Goal: Information Seeking & Learning: Learn about a topic

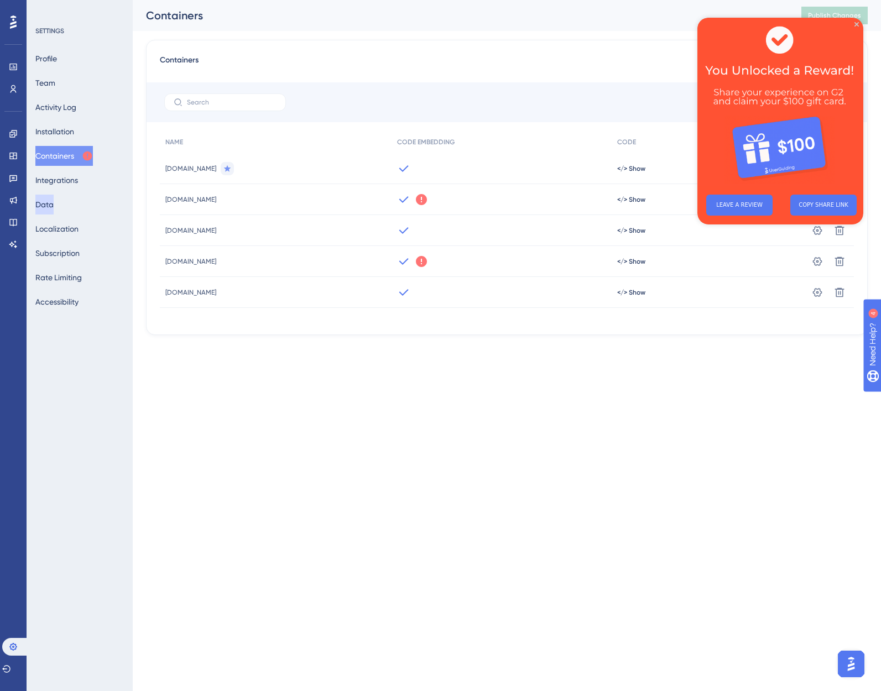
click at [49, 197] on button "Data" at bounding box center [44, 205] width 18 height 20
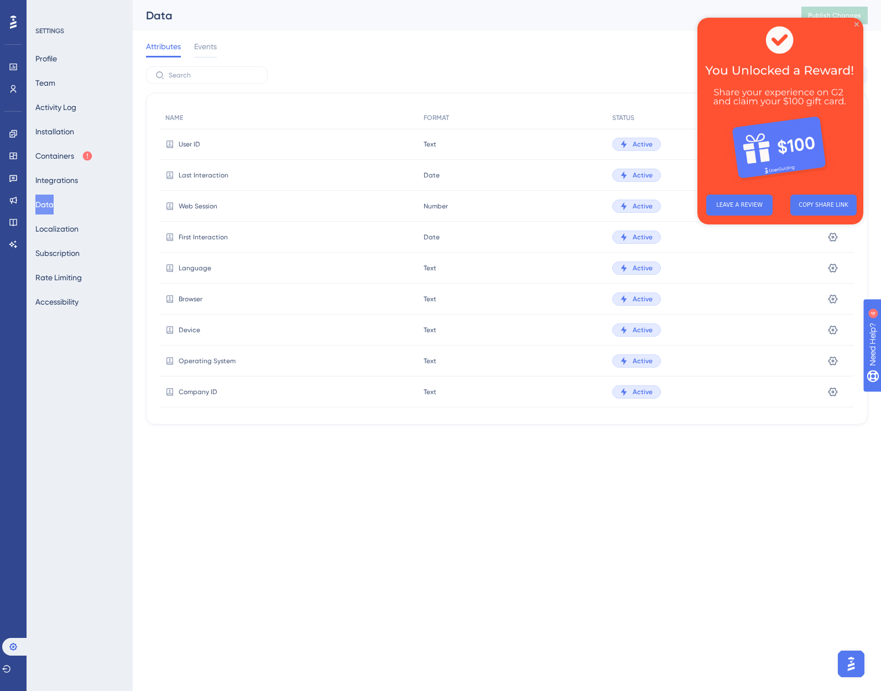
click at [855, 23] on icon "Close Preview" at bounding box center [856, 24] width 4 height 4
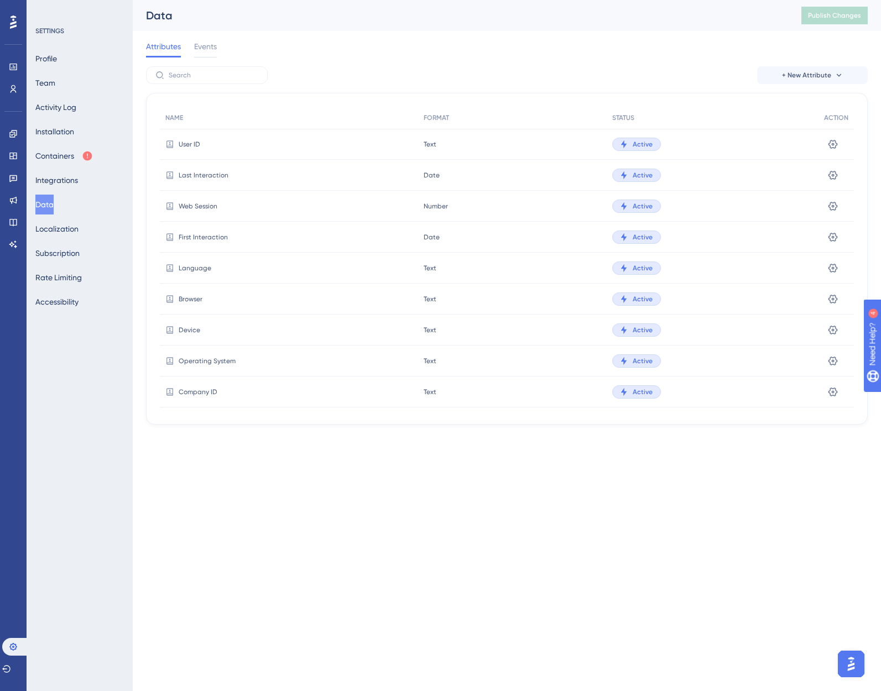
click at [183, 142] on span "User ID" at bounding box center [190, 144] width 22 height 9
click at [13, 68] on icon at bounding box center [13, 66] width 9 height 9
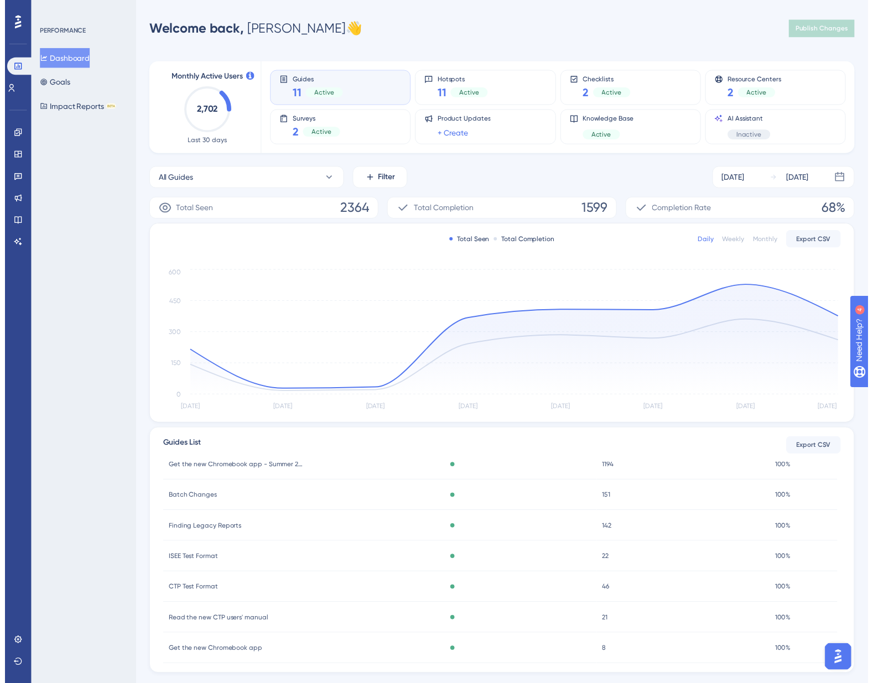
scroll to position [55, 0]
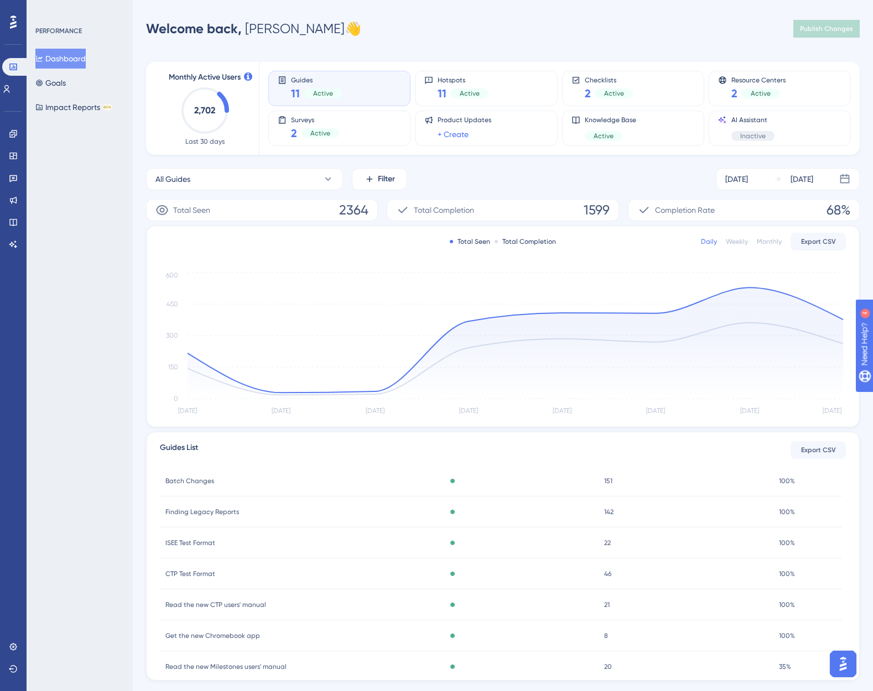
click at [204, 511] on span "Finding Legacy Reports" at bounding box center [202, 512] width 74 height 9
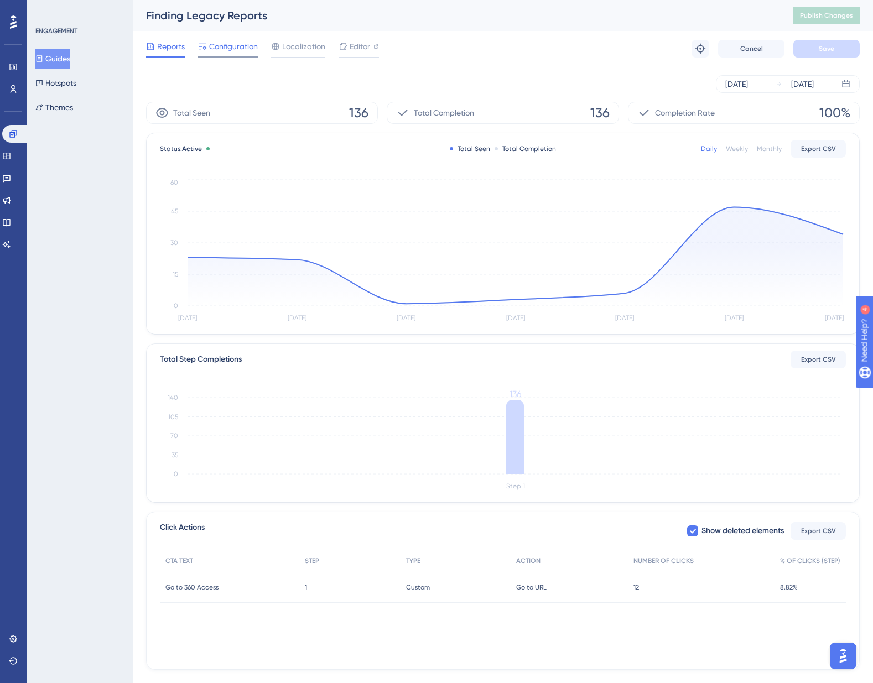
click at [222, 41] on span "Configuration" at bounding box center [233, 46] width 49 height 13
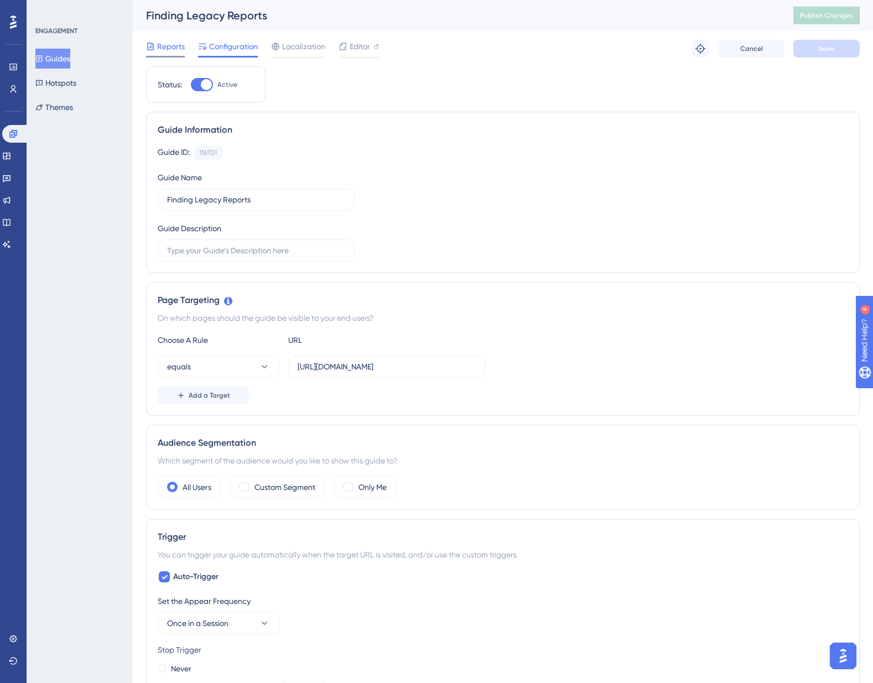
click at [174, 49] on span "Reports" at bounding box center [171, 46] width 28 height 13
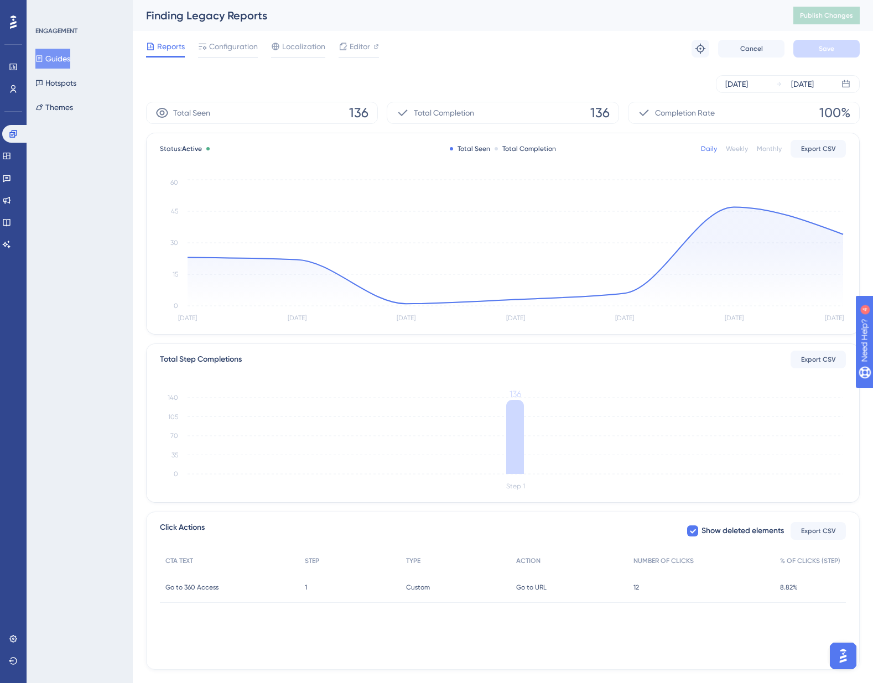
click at [763, 148] on div "Monthly" at bounding box center [768, 148] width 25 height 9
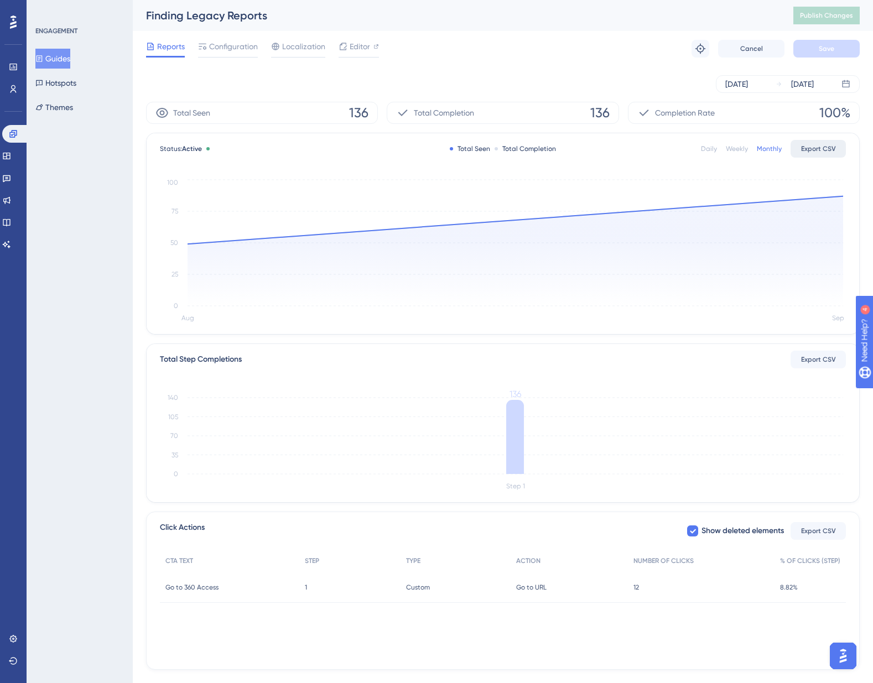
click at [816, 156] on button "Export CSV" at bounding box center [817, 149] width 55 height 18
click at [298, 46] on span "Localization" at bounding box center [303, 46] width 43 height 13
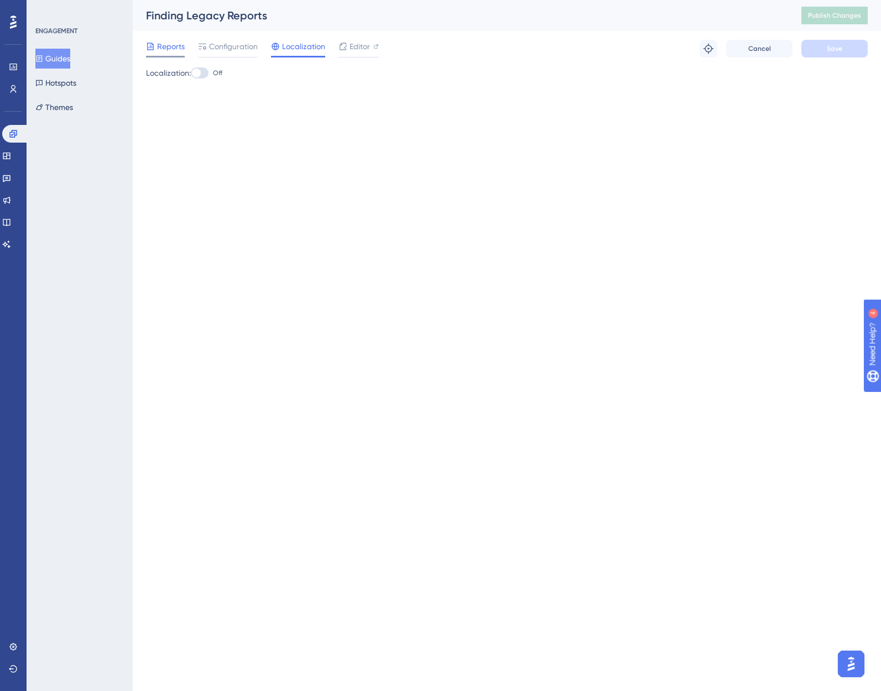
click at [168, 49] on span "Reports" at bounding box center [171, 46] width 28 height 13
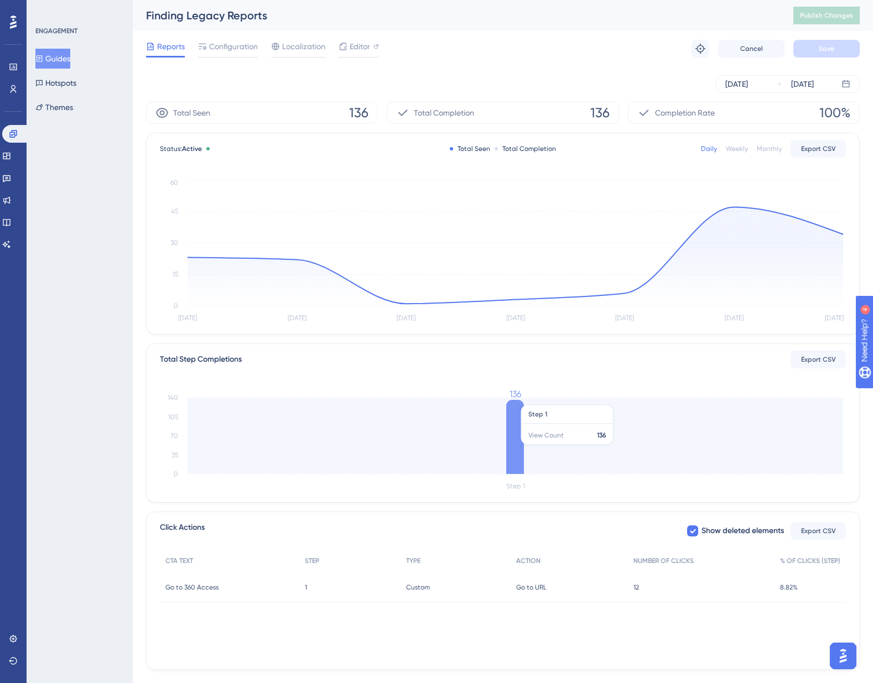
scroll to position [22, 0]
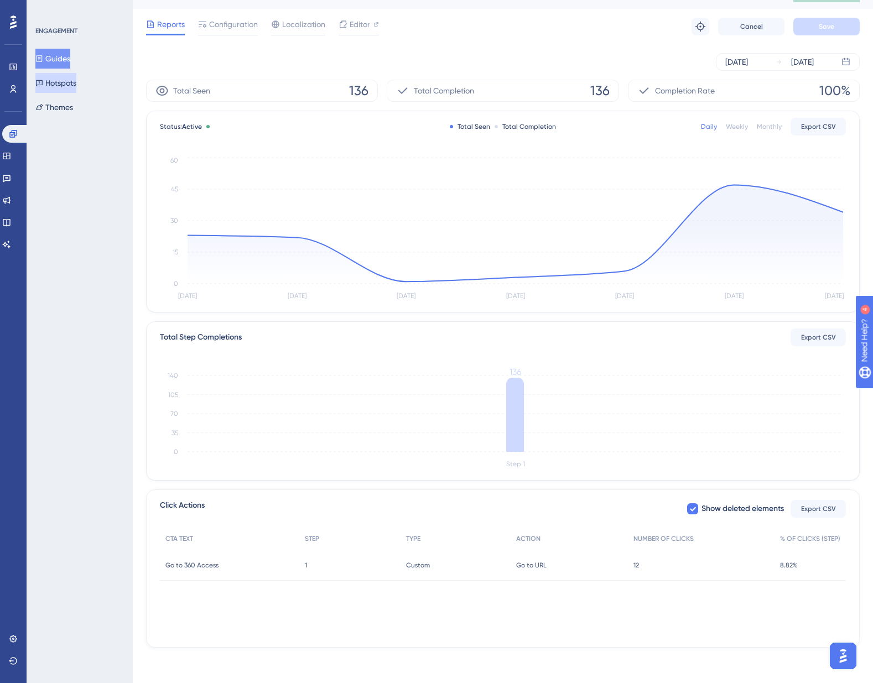
click at [70, 83] on button "Hotspots" at bounding box center [55, 83] width 41 height 20
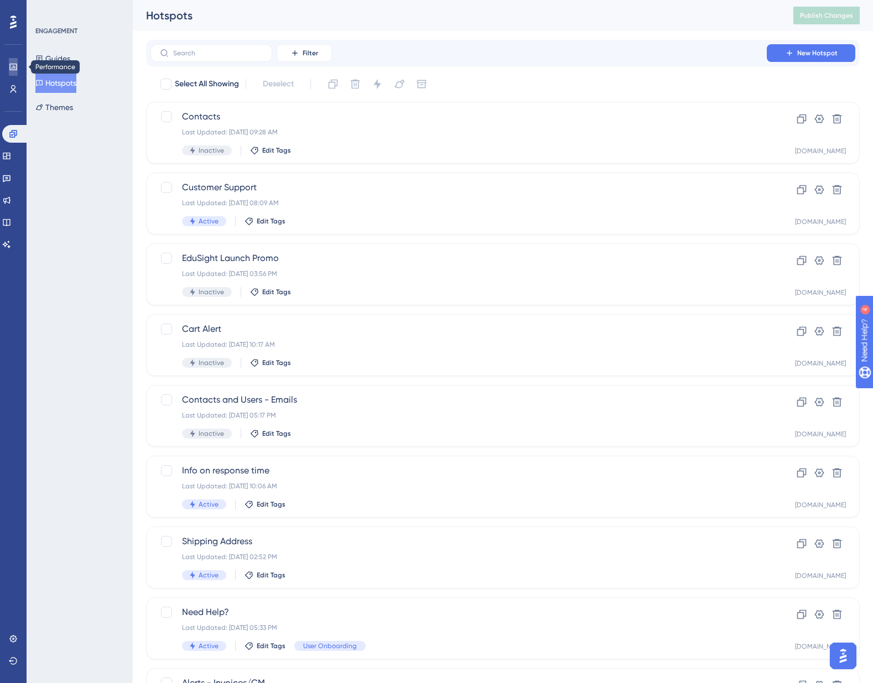
click at [11, 67] on icon at bounding box center [13, 66] width 9 height 9
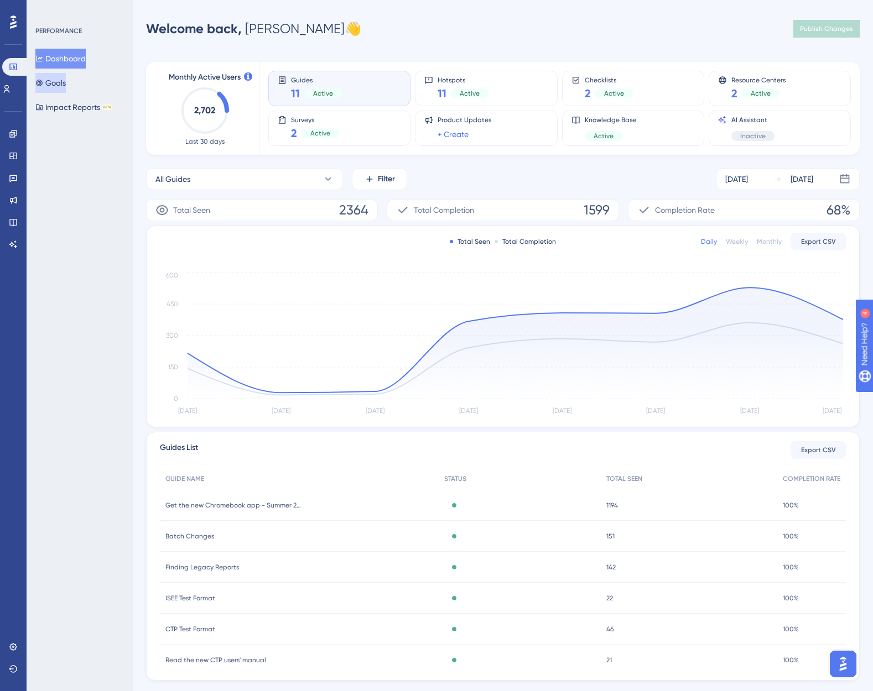
click at [58, 85] on button "Goals" at bounding box center [50, 83] width 30 height 20
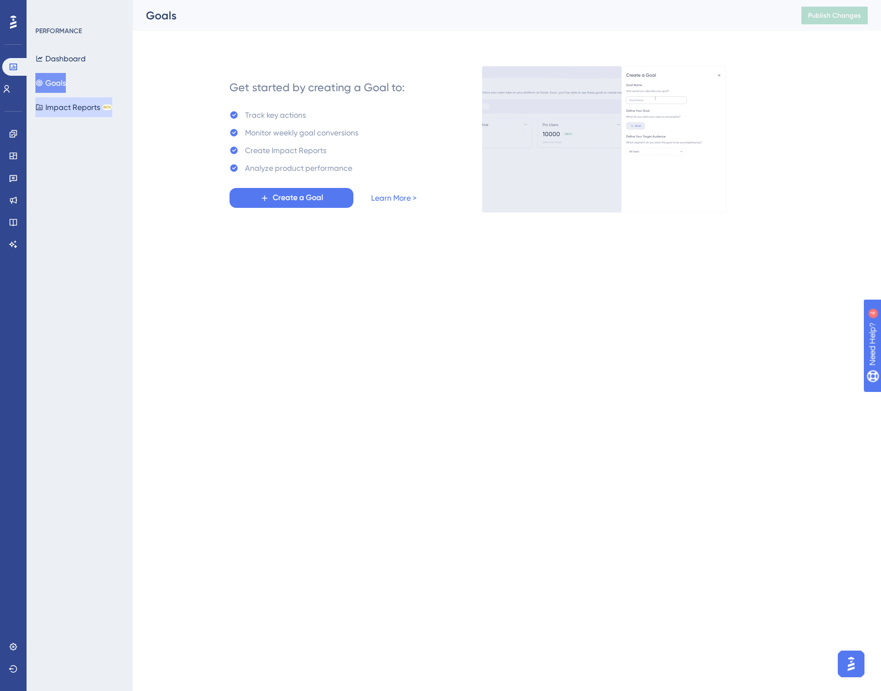
click at [64, 109] on button "Impact Reports BETA" at bounding box center [73, 107] width 77 height 20
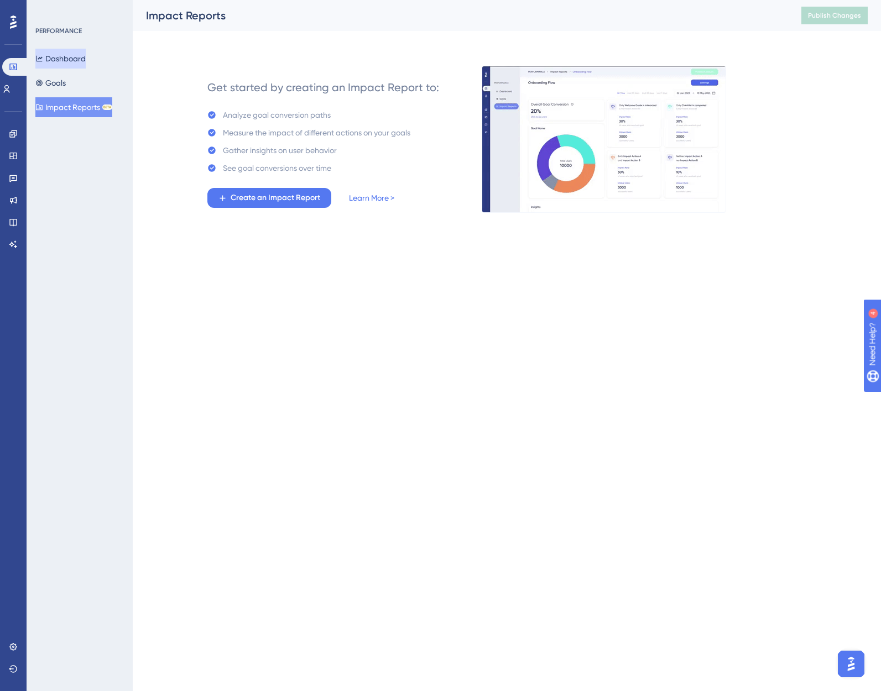
click at [59, 60] on button "Dashboard" at bounding box center [60, 59] width 50 height 20
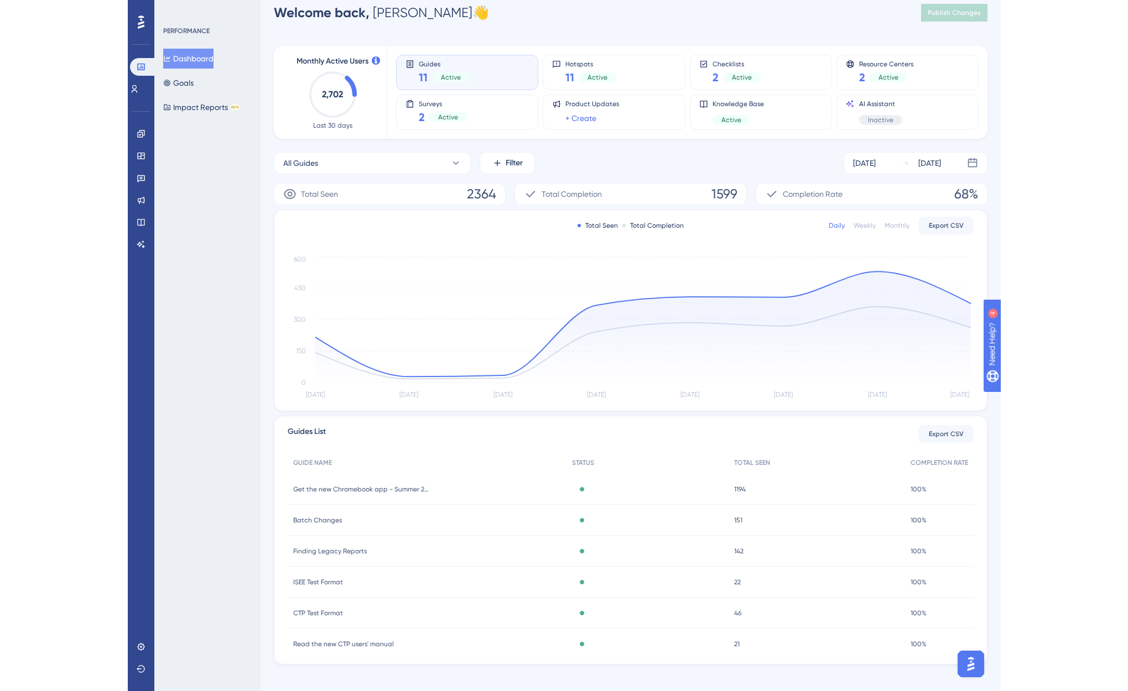
scroll to position [25, 0]
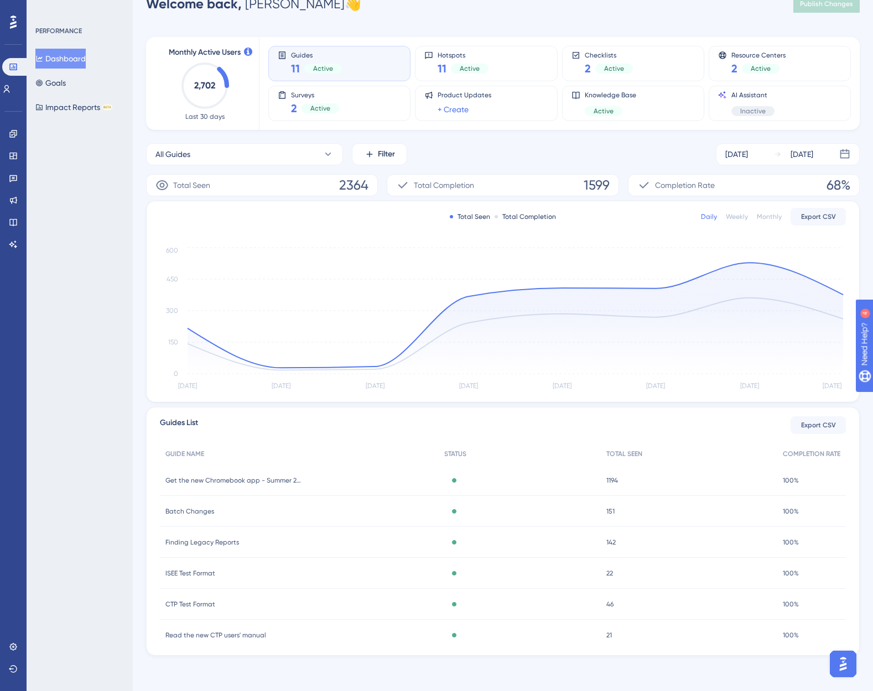
click at [340, 184] on span "2364" at bounding box center [353, 185] width 29 height 18
click at [325, 153] on icon at bounding box center [327, 154] width 11 height 11
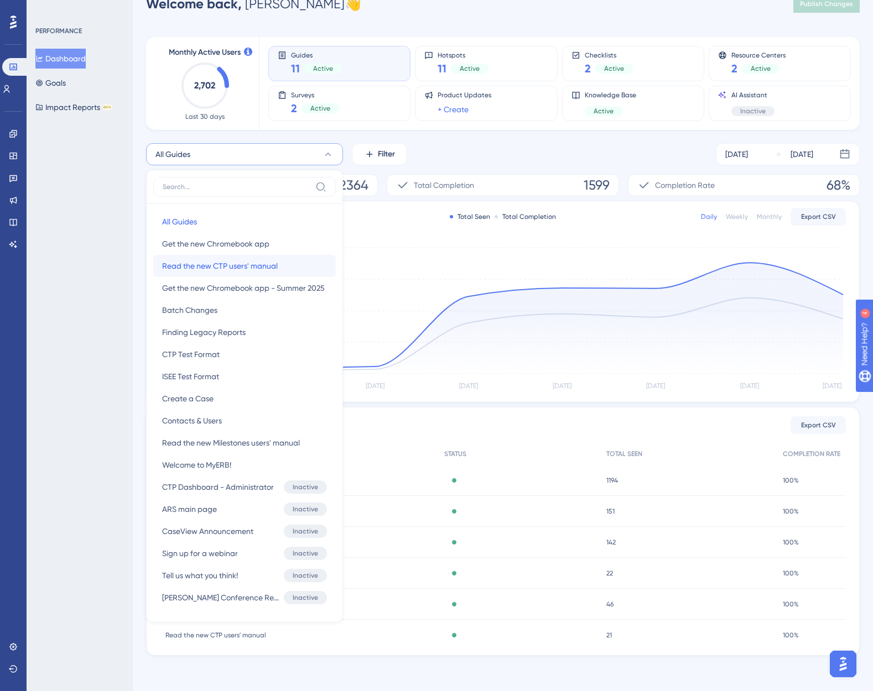
click at [178, 267] on span "Read the new CTP users' manual" at bounding box center [220, 265] width 116 height 13
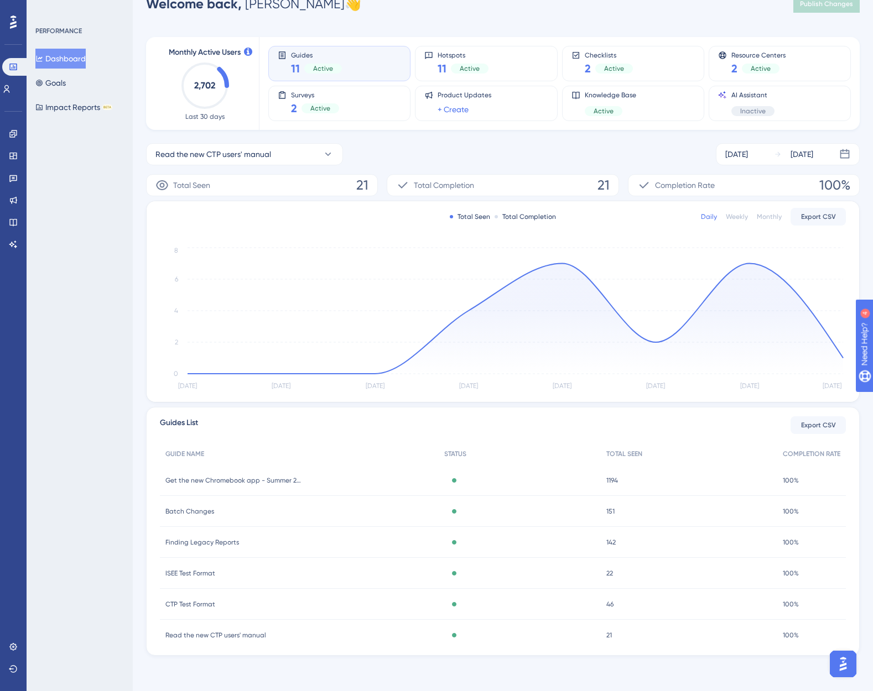
click at [61, 366] on div "PERFORMANCE Dashboard Goals Impact Reports BETA" at bounding box center [80, 345] width 106 height 691
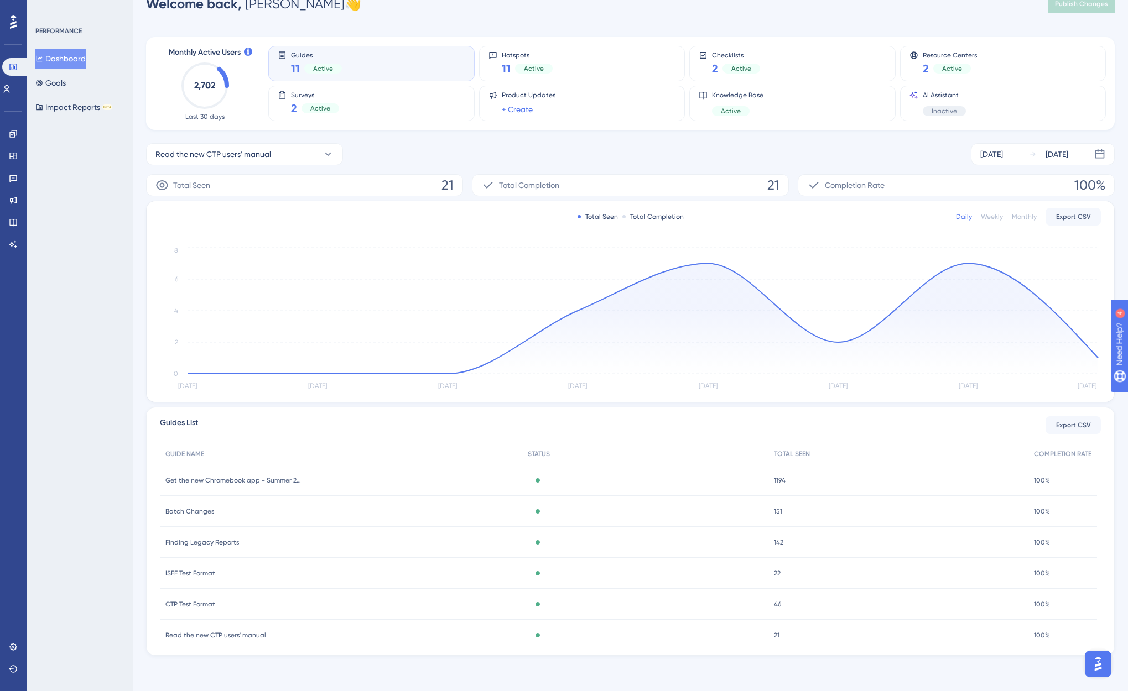
click at [781, 479] on span "1194" at bounding box center [780, 480] width 12 height 9
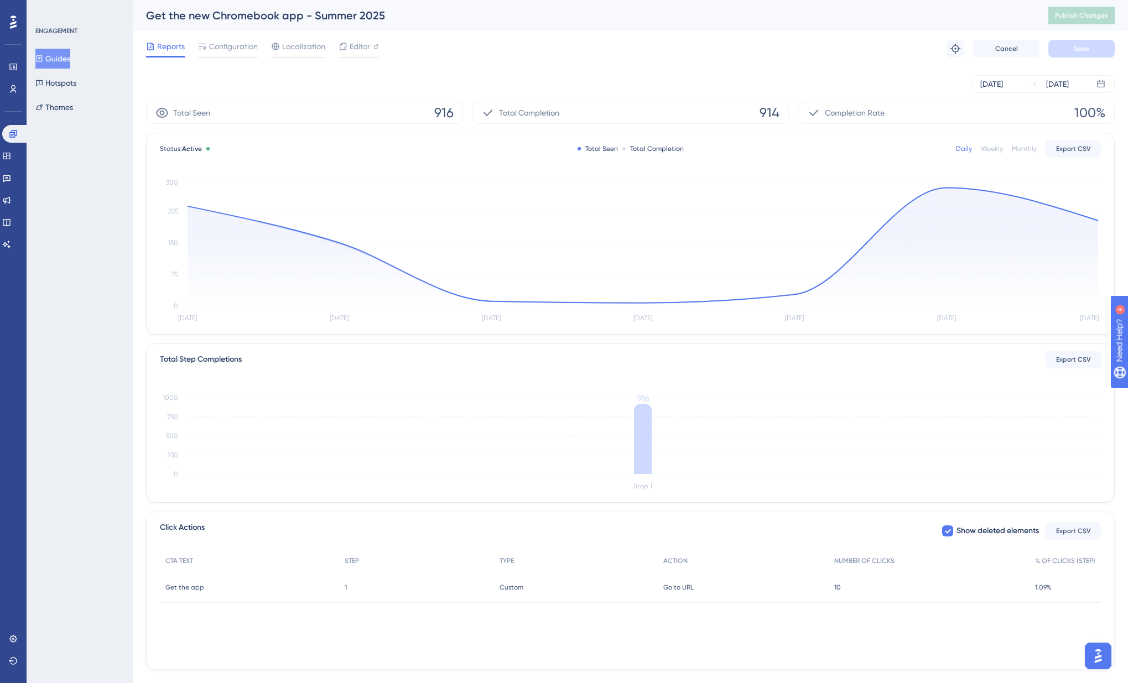
scroll to position [22, 0]
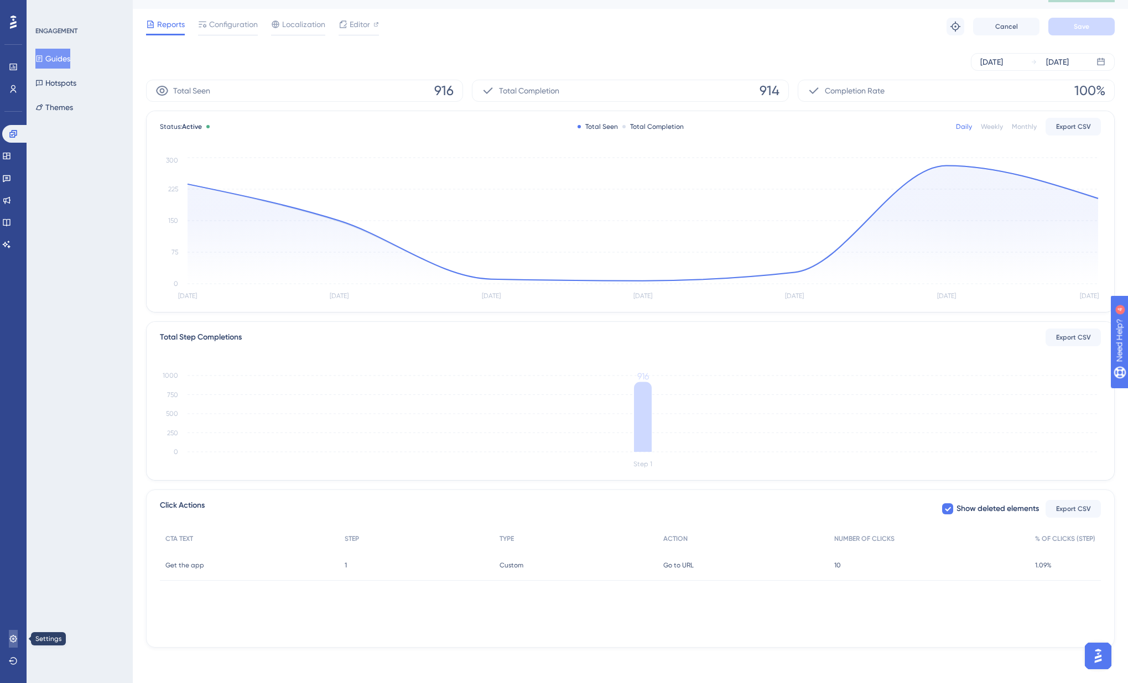
click at [11, 636] on icon at bounding box center [12, 638] width 7 height 7
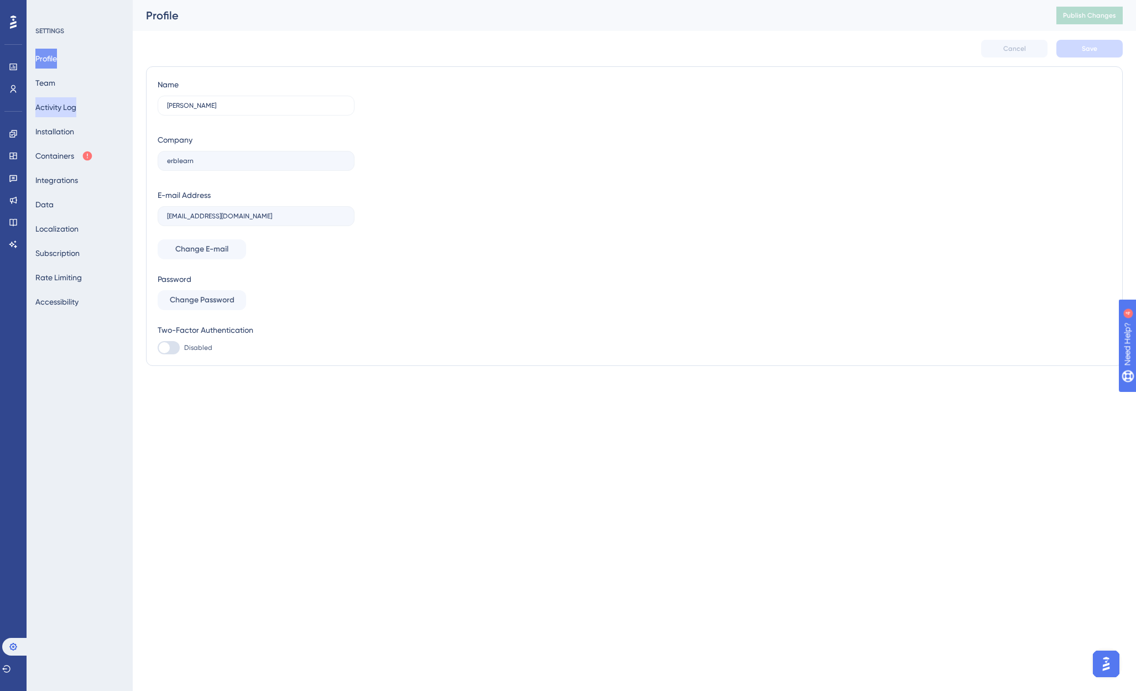
click at [65, 106] on button "Activity Log" at bounding box center [55, 107] width 41 height 20
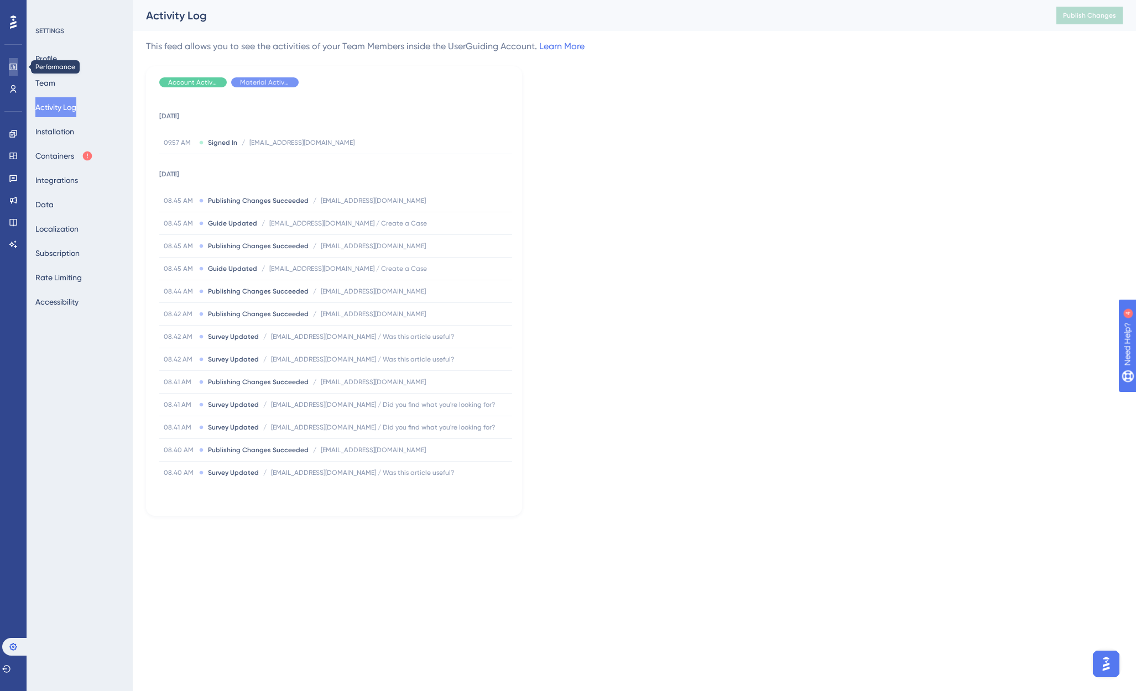
click at [15, 63] on icon at bounding box center [13, 66] width 9 height 9
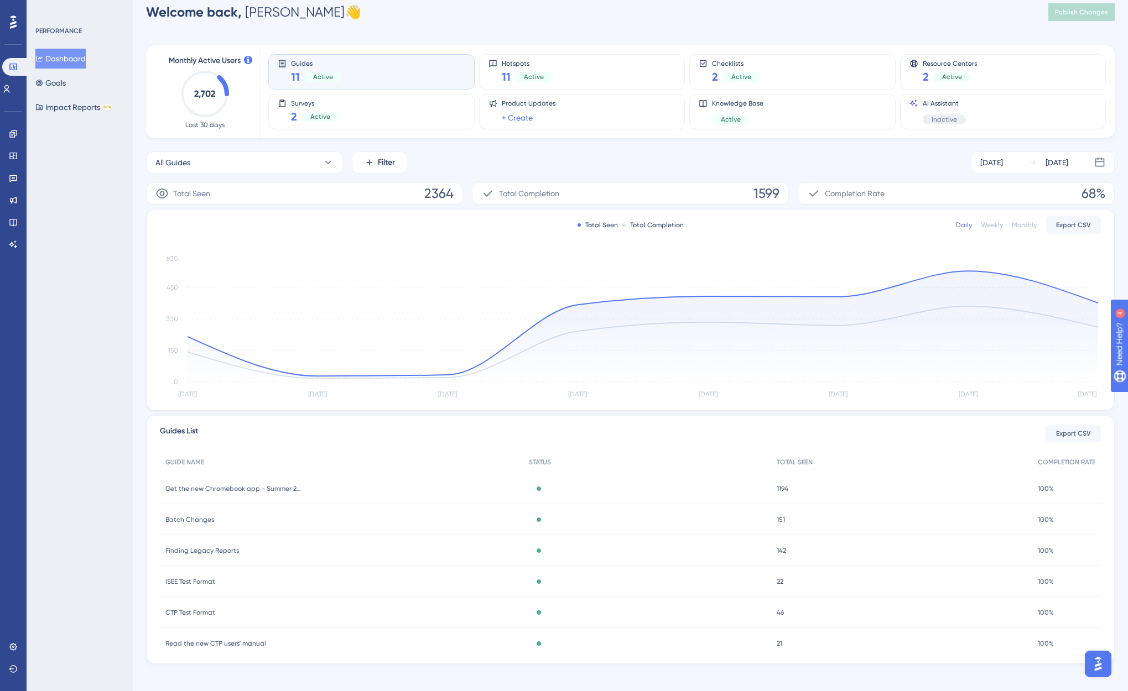
scroll to position [25, 0]
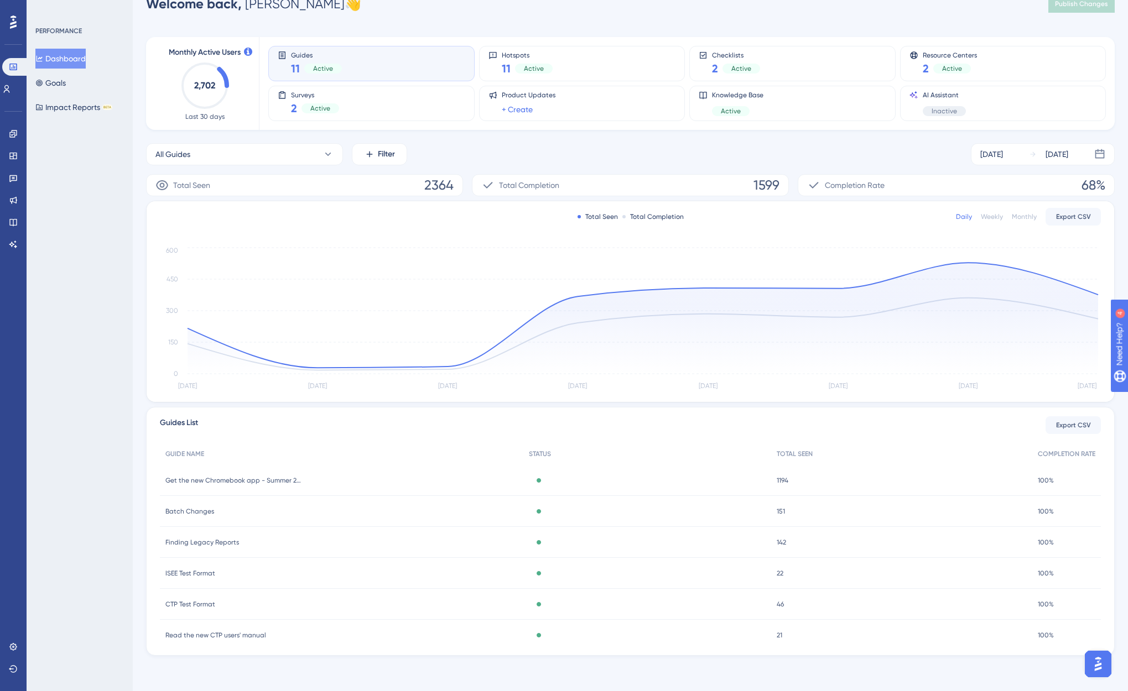
click at [176, 633] on span "Read the new CTP users' manual" at bounding box center [215, 635] width 101 height 9
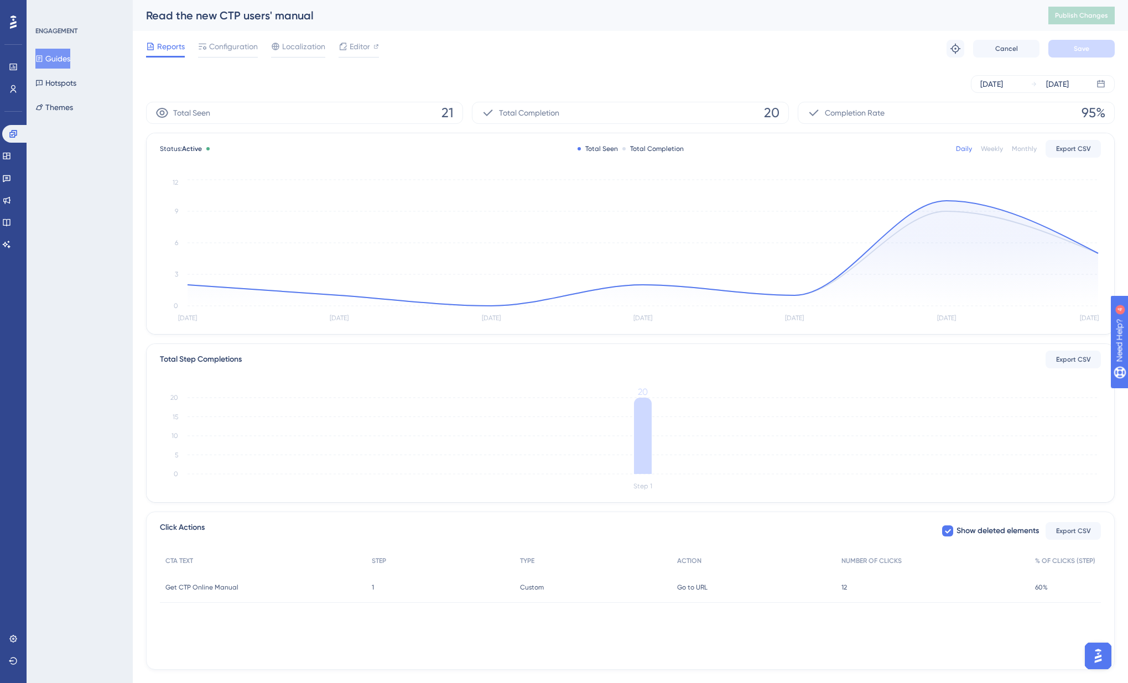
click at [880, 148] on div "Monthly" at bounding box center [1023, 148] width 25 height 9
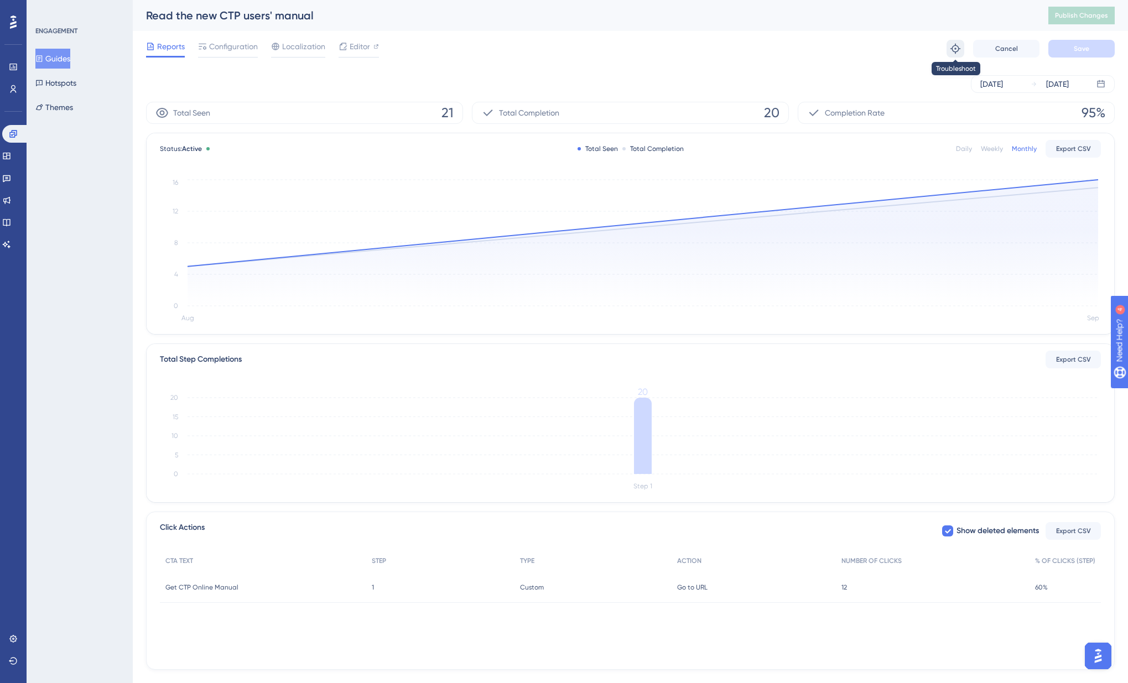
click at [880, 47] on icon at bounding box center [954, 48] width 11 height 11
click at [9, 66] on icon at bounding box center [13, 66] width 9 height 9
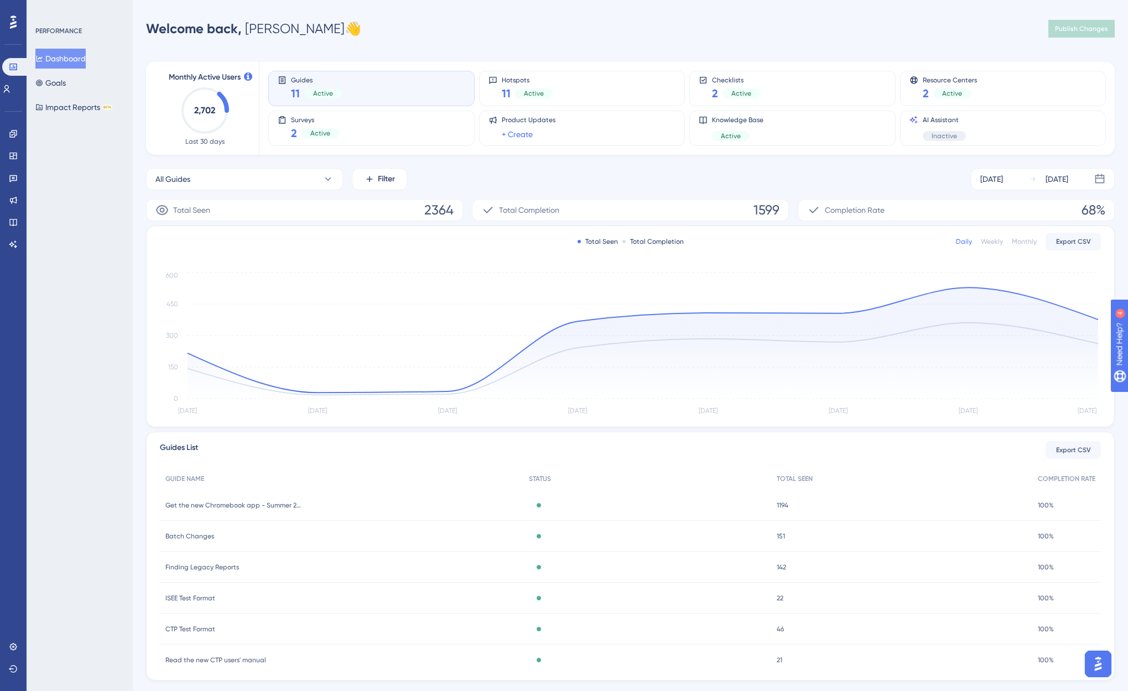
click at [440, 212] on span "2364" at bounding box center [438, 210] width 29 height 18
click at [381, 183] on span "Filter" at bounding box center [386, 179] width 17 height 13
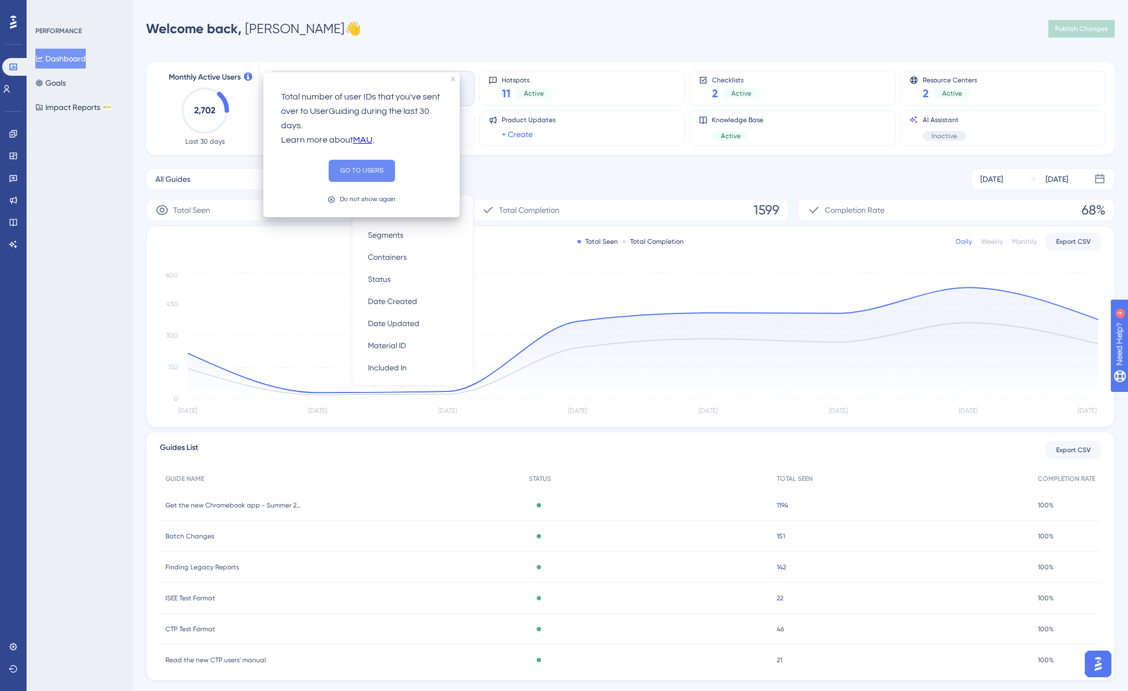
click at [357, 169] on button "GO TO USERS" at bounding box center [361, 171] width 66 height 22
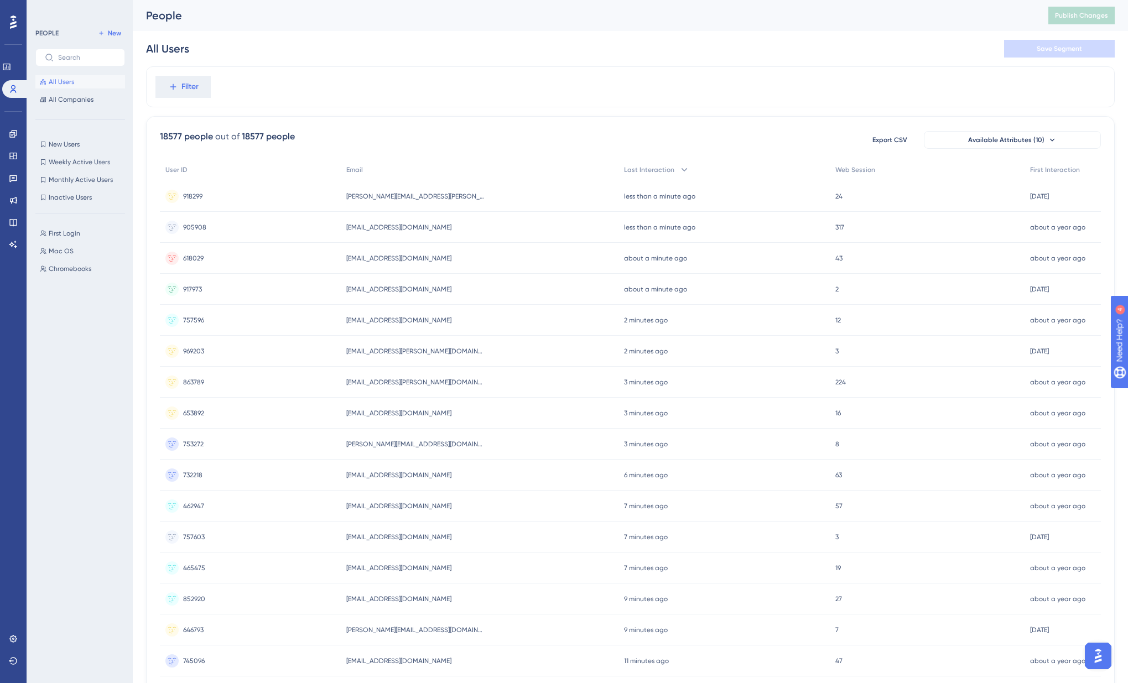
click at [48, 418] on div "First Login First Login Mac OS Mac OS Chromebooks Chromebooks" at bounding box center [83, 442] width 96 height 441
